Goal: Information Seeking & Learning: Learn about a topic

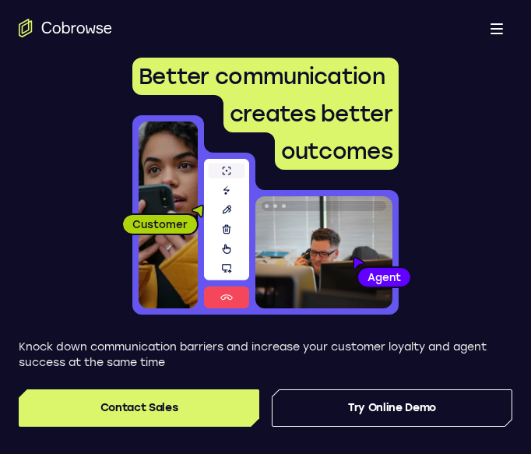
scroll to position [27, 0]
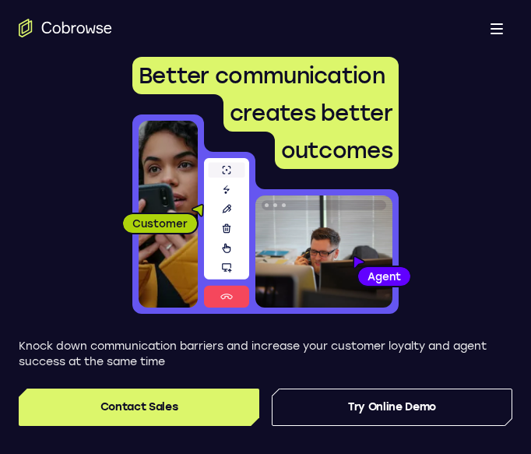
click at [490, 32] on button "Open main menu" at bounding box center [496, 27] width 31 height 31
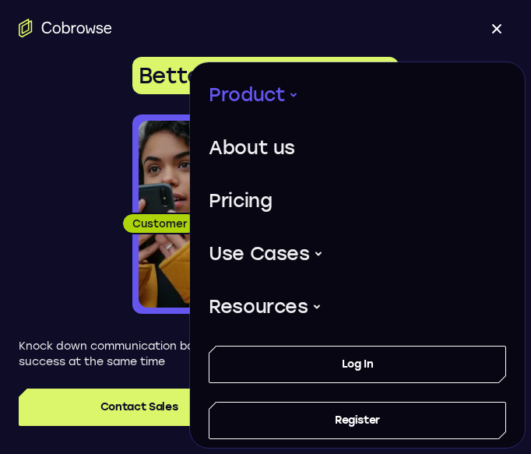
click at [255, 83] on button "Product" at bounding box center [254, 95] width 90 height 40
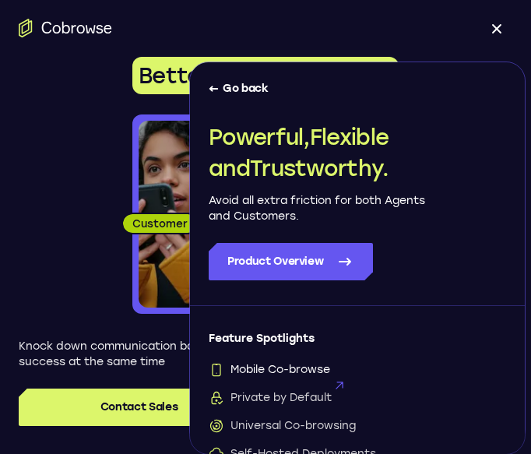
click at [286, 364] on span "Mobile Co-browse" at bounding box center [269, 370] width 121 height 16
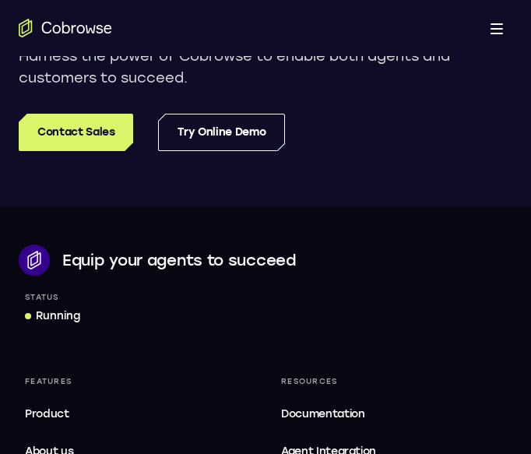
scroll to position [4094, 0]
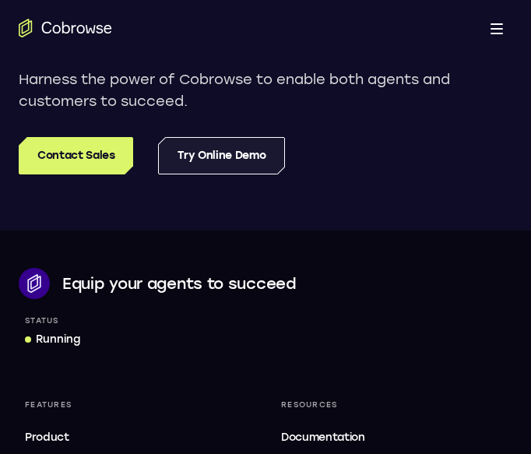
click at [223, 174] on link "Try Online Demo" at bounding box center [221, 155] width 127 height 37
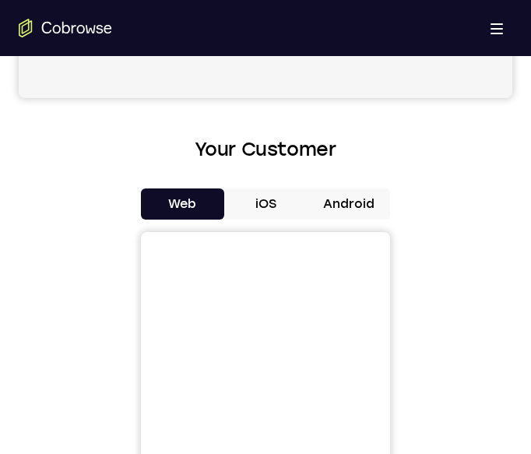
click at [335, 213] on button "Android" at bounding box center [348, 203] width 83 height 31
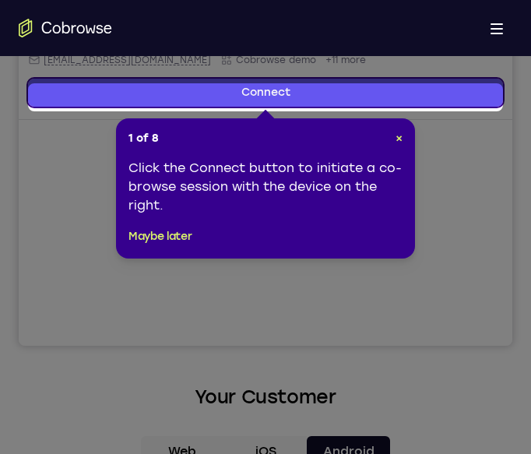
scroll to position [360, 0]
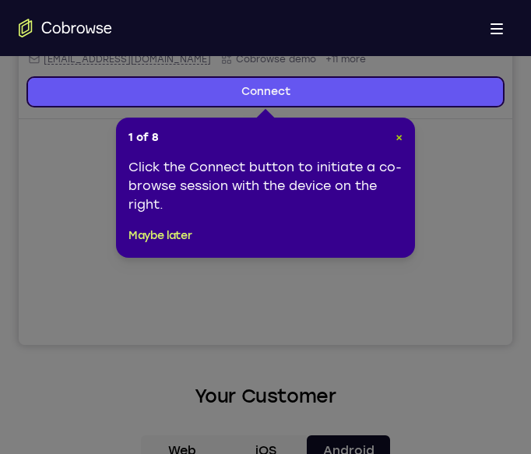
click at [398, 139] on span "×" at bounding box center [398, 137] width 7 height 13
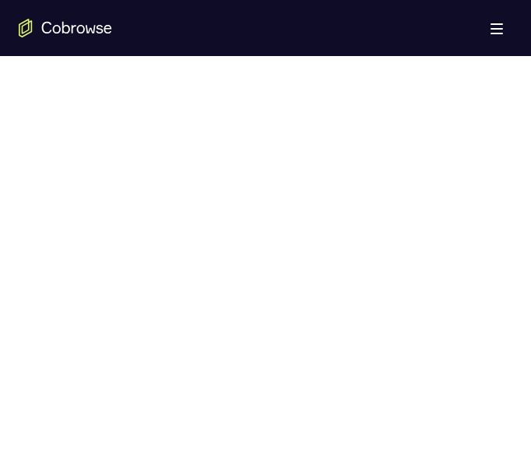
scroll to position [883, 0]
